Goal: Task Accomplishment & Management: Complete application form

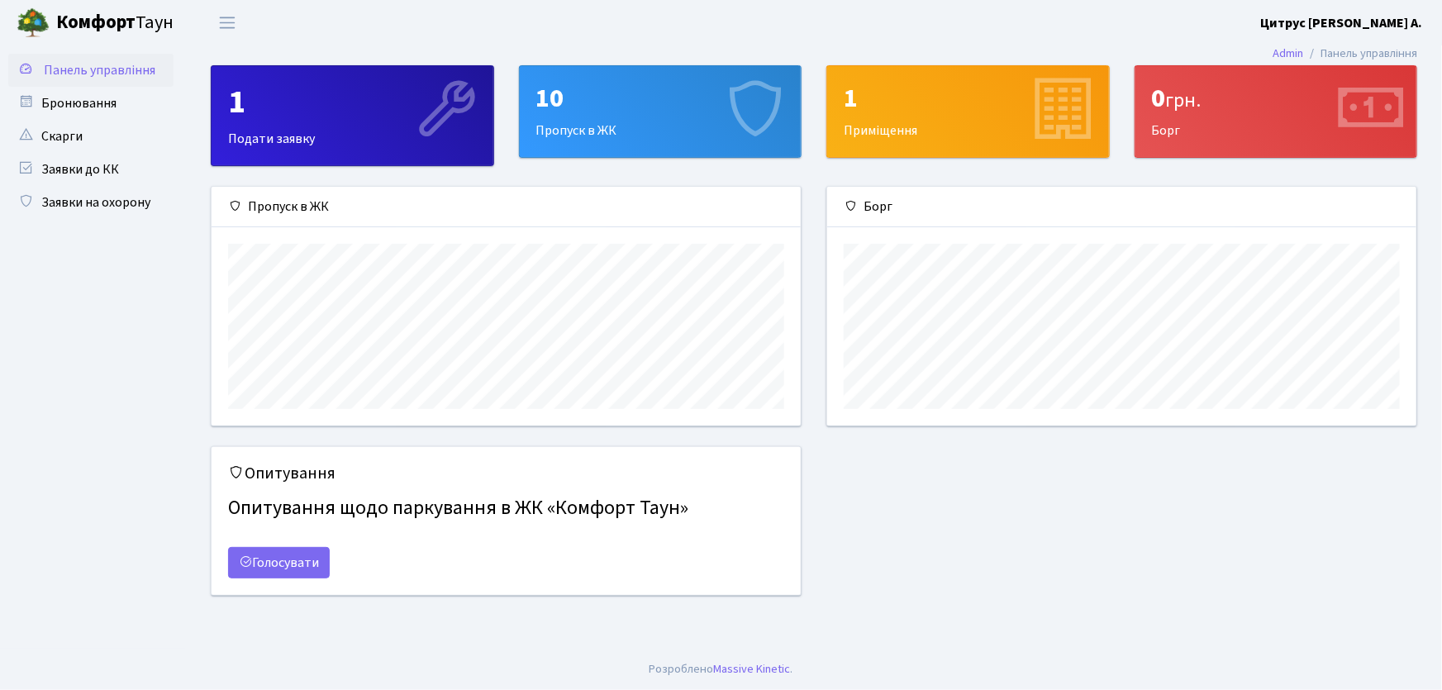
scroll to position [239, 589]
click at [99, 206] on link "Заявки на охорону" at bounding box center [90, 202] width 165 height 33
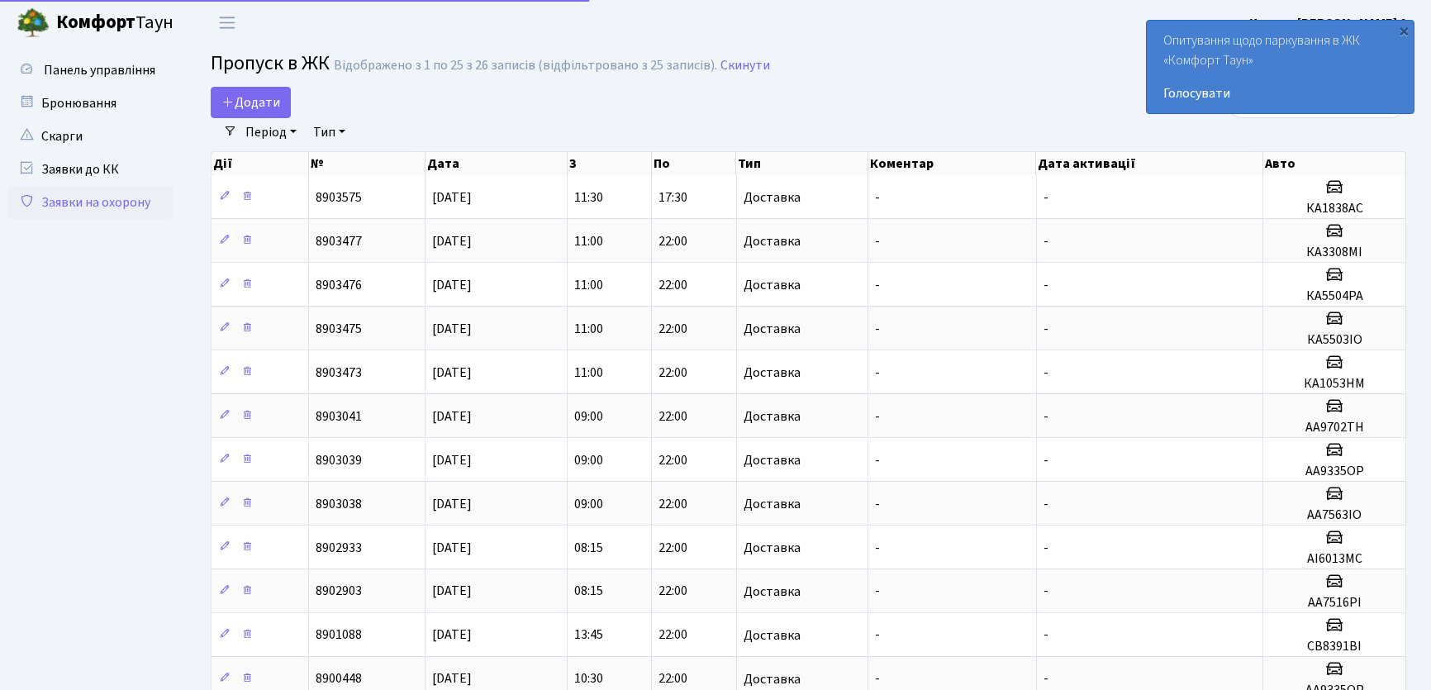
select select "25"
click at [256, 108] on span "Додати" at bounding box center [250, 102] width 59 height 18
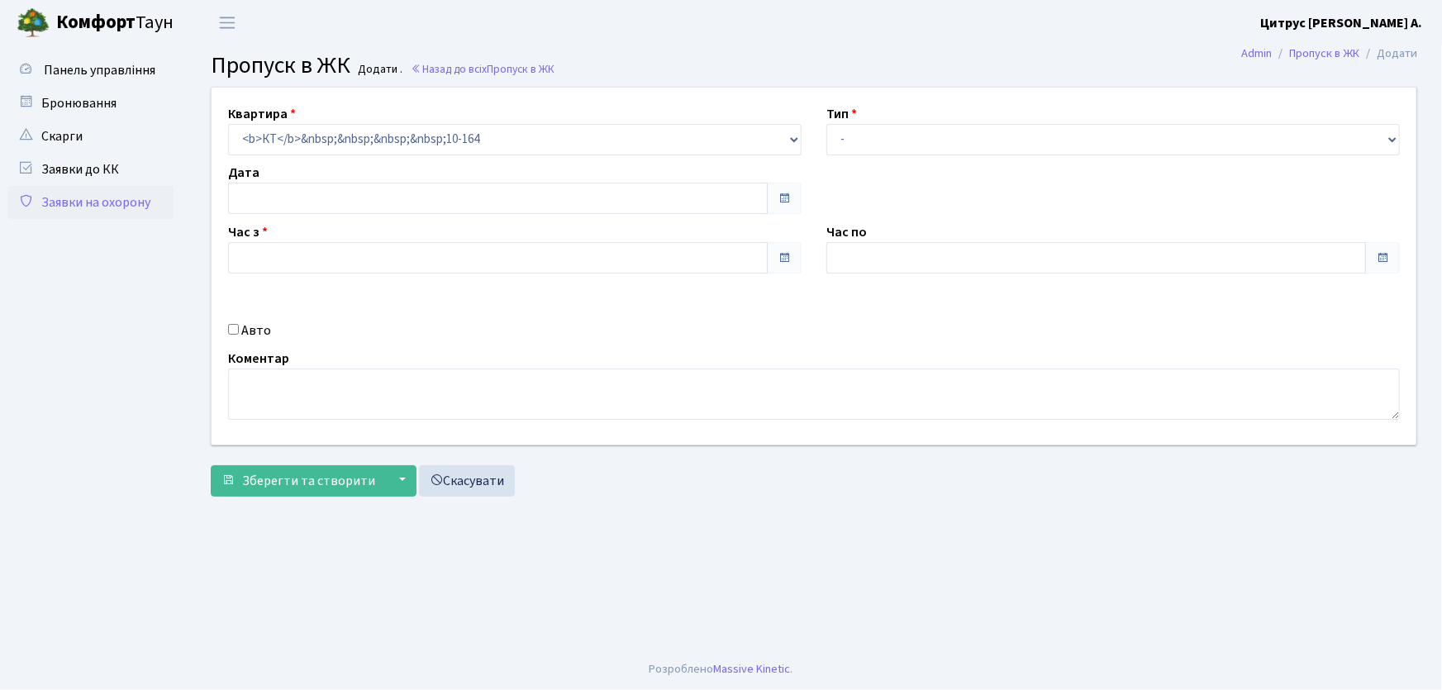
type input "[DATE]"
type input "13:30"
type input "14:45"
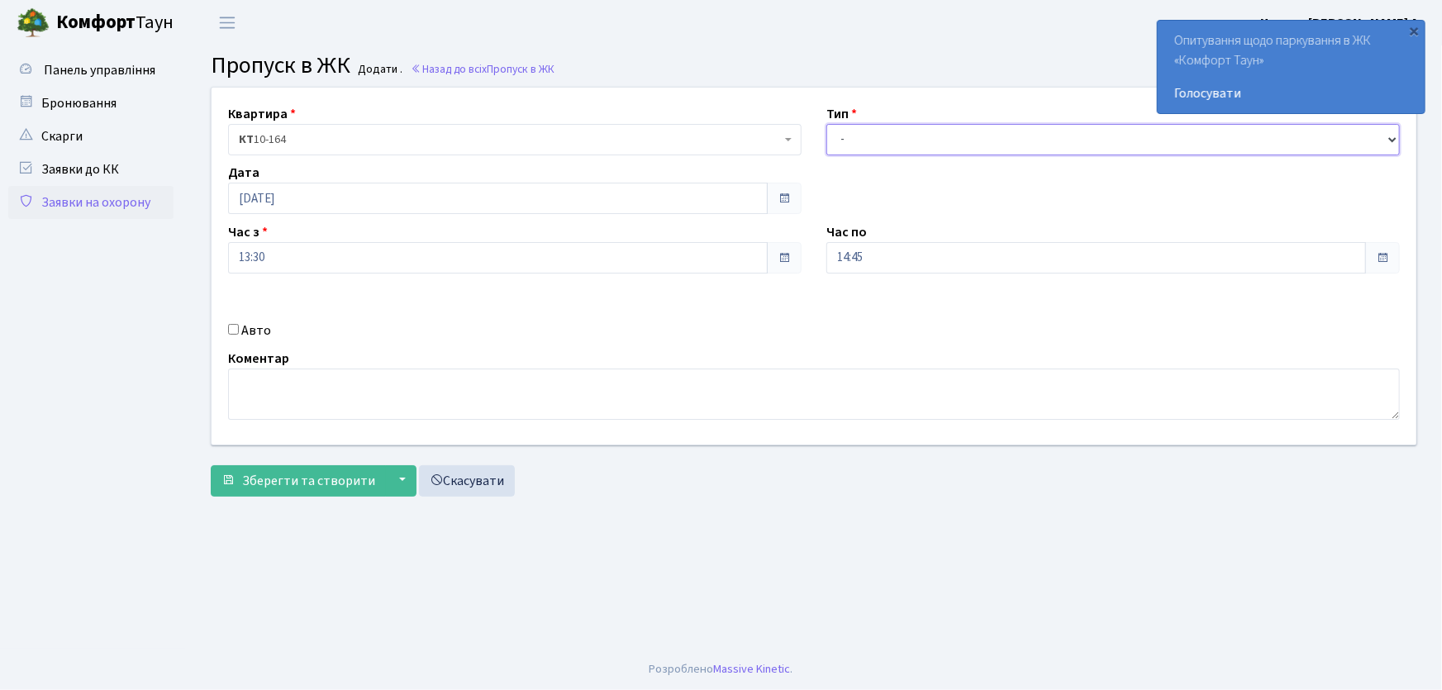
drag, startPoint x: 887, startPoint y: 137, endPoint x: 890, endPoint y: 151, distance: 14.4
click at [887, 139] on select "- Доставка Таксі Гості Сервіс" at bounding box center [1112, 139] width 573 height 31
select select "1"
click at [826, 124] on select "- Доставка Таксі Гості Сервіс" at bounding box center [1112, 139] width 573 height 31
drag, startPoint x: 888, startPoint y: 250, endPoint x: 745, endPoint y: 268, distance: 144.9
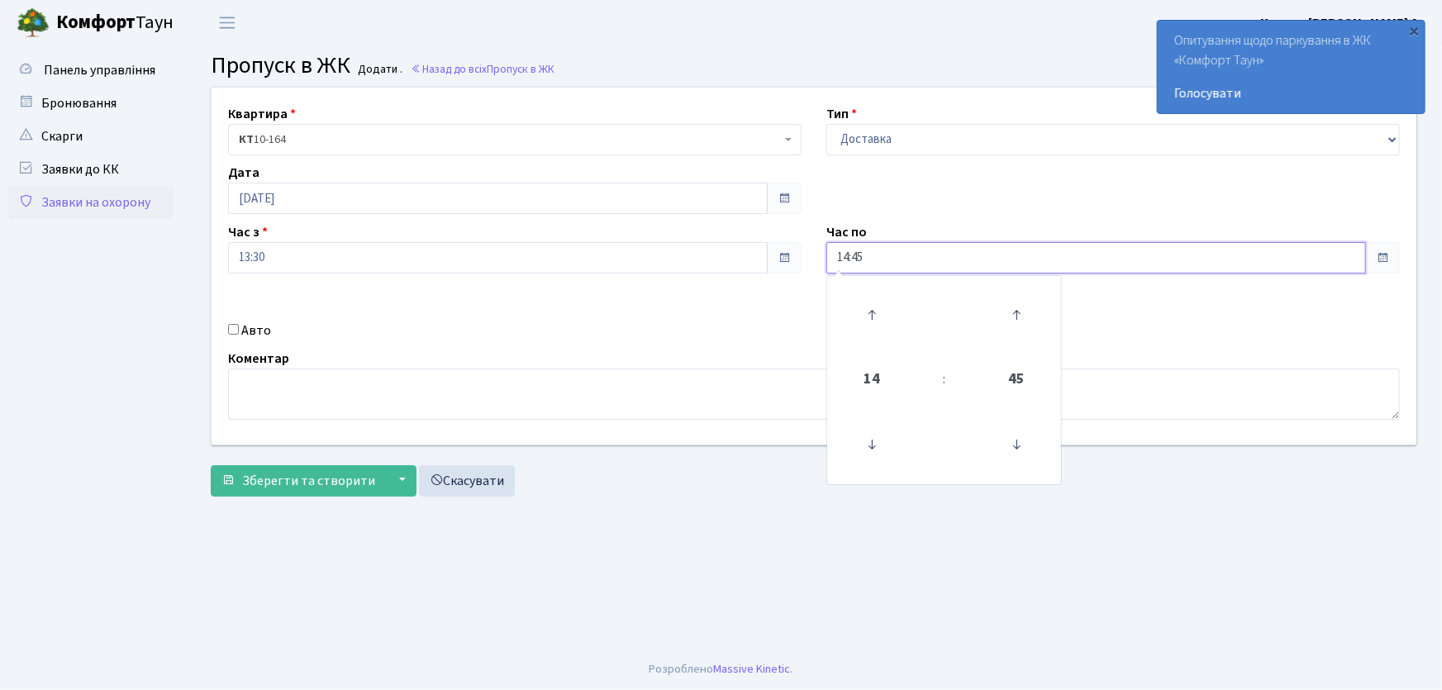
click at [745, 268] on div "Квартира <b>КТ</b>&nbsp;&nbsp;&nbsp;&nbsp;10-164 КТ 10-164 Тип - Доставка Таксі…" at bounding box center [814, 266] width 1230 height 357
type input "22:00"
click at [233, 329] on input "Авто" at bounding box center [233, 329] width 11 height 11
checkbox input "true"
type input "АІ6470РН"
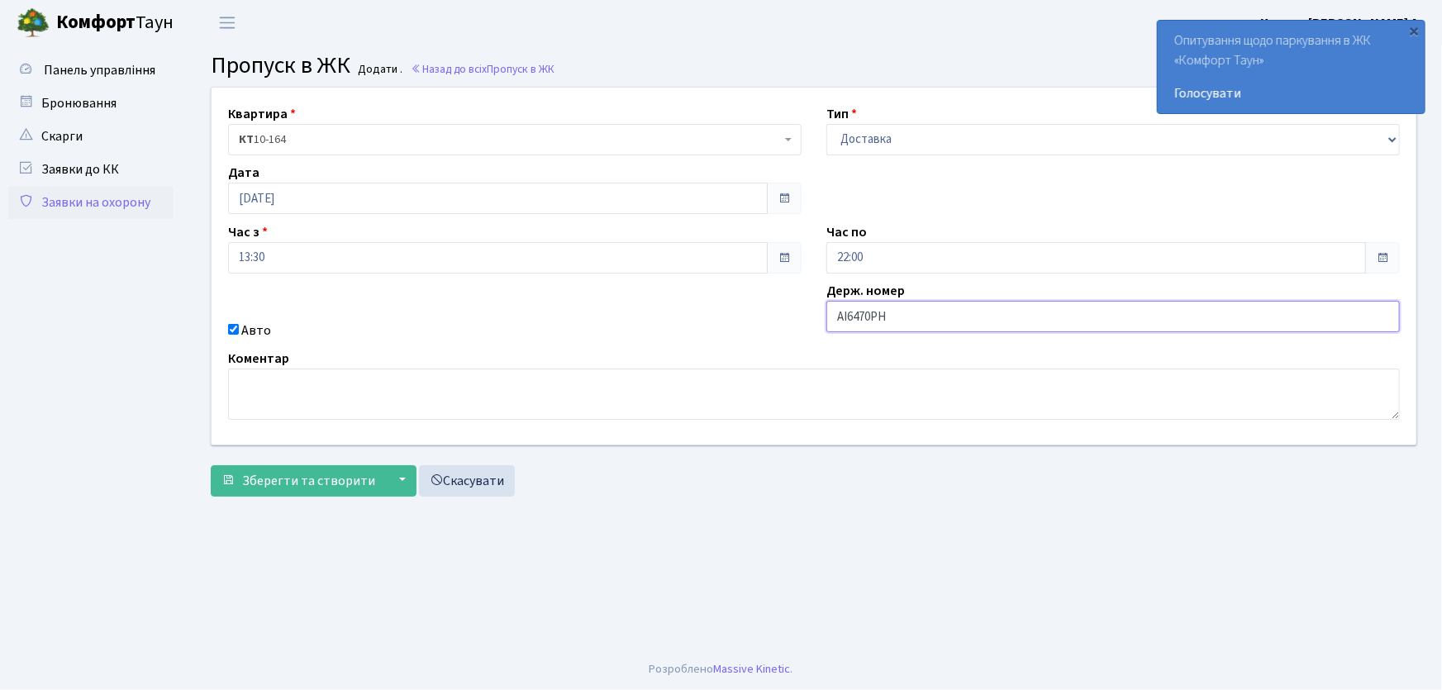
click at [211, 465] on button "Зберегти та створити" at bounding box center [298, 480] width 175 height 31
drag, startPoint x: 868, startPoint y: 139, endPoint x: 873, endPoint y: 150, distance: 12.6
click at [868, 140] on select "- Доставка Таксі Гості Сервіс" at bounding box center [1112, 139] width 573 height 31
select select "1"
click at [826, 124] on select "- Доставка Таксі Гості Сервіс" at bounding box center [1112, 139] width 573 height 31
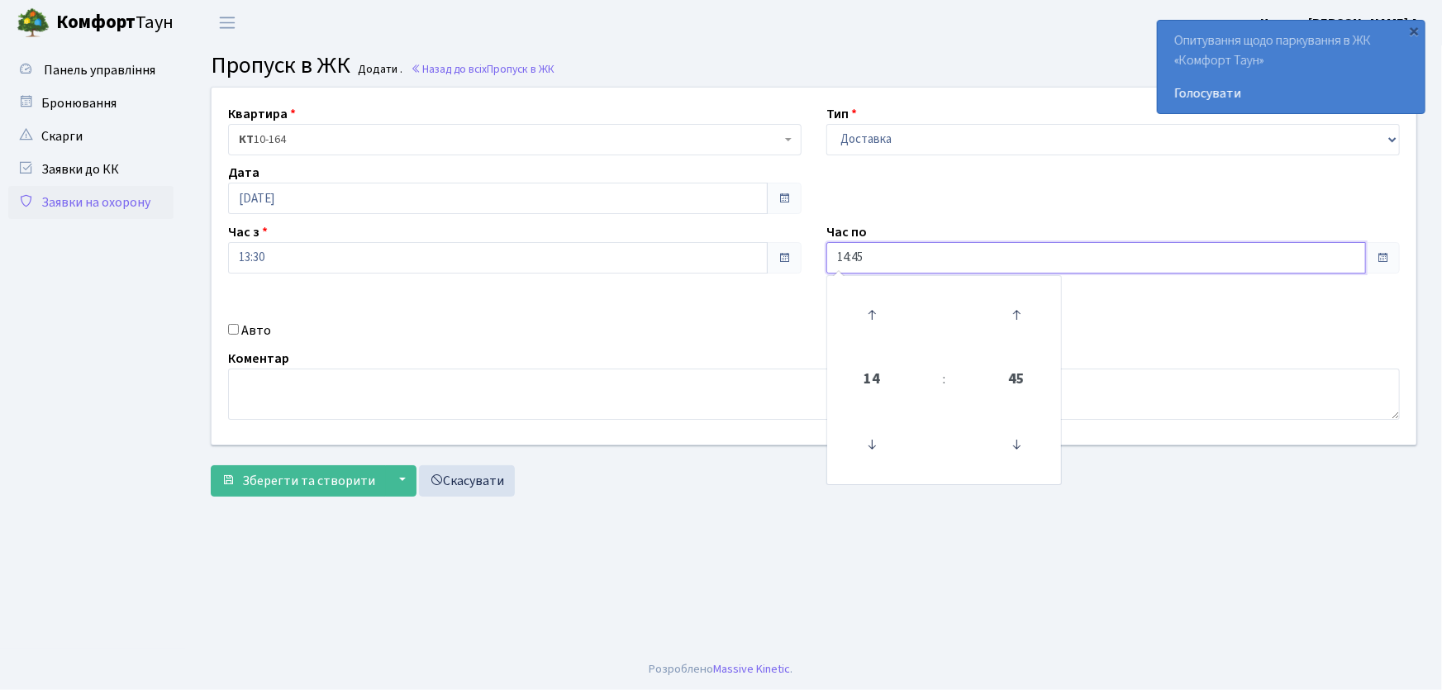
drag, startPoint x: 884, startPoint y: 264, endPoint x: 790, endPoint y: 267, distance: 94.2
click at [797, 270] on div "Квартира <b>КТ</b>&nbsp;&nbsp;&nbsp;&nbsp;10-164 КТ 10-164 Тип - Доставка Таксі…" at bounding box center [814, 266] width 1230 height 357
type input "22:00"
click at [233, 328] on input "Авто" at bounding box center [233, 329] width 11 height 11
checkbox input "true"
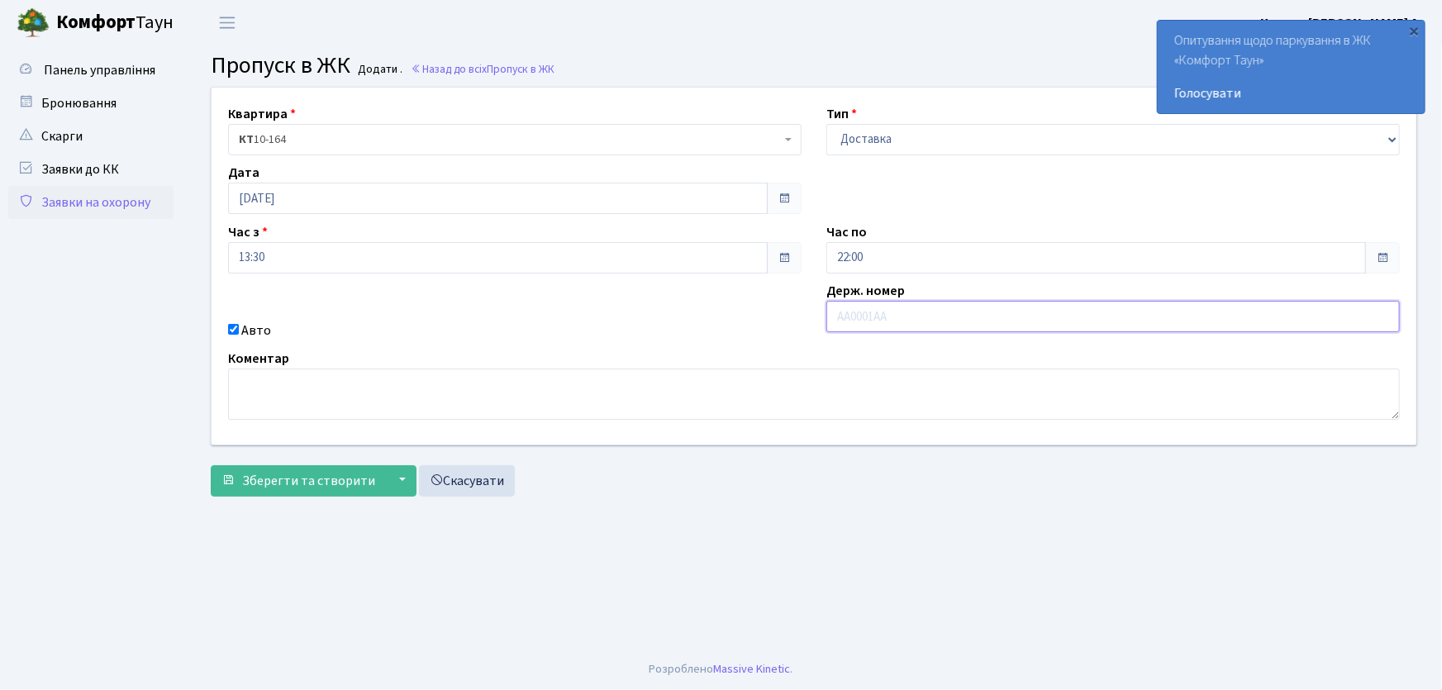
click at [876, 314] on input "text" at bounding box center [1112, 316] width 573 height 31
type input "ВС5639ЕЕ"
click at [211, 465] on button "Зберегти та створити" at bounding box center [298, 480] width 175 height 31
